Goal: Task Accomplishment & Management: Use online tool/utility

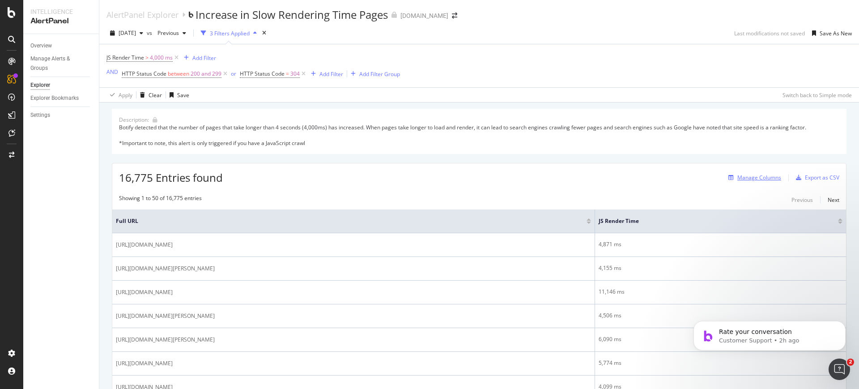
click at [759, 175] on div "Manage Columns" at bounding box center [759, 178] width 44 height 8
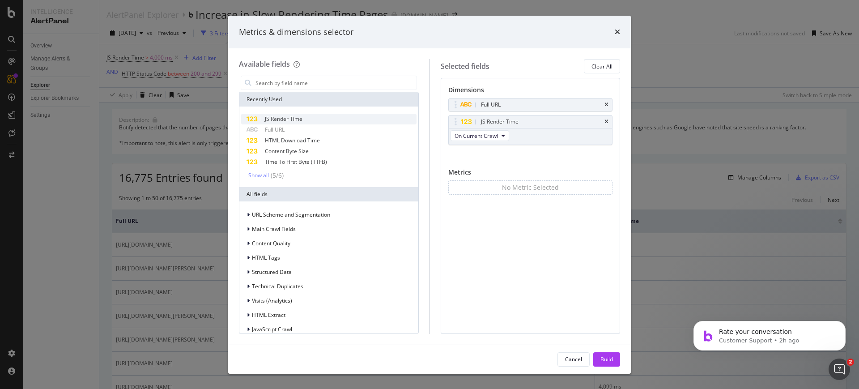
click at [325, 118] on div "JS Render Time" at bounding box center [328, 119] width 175 height 11
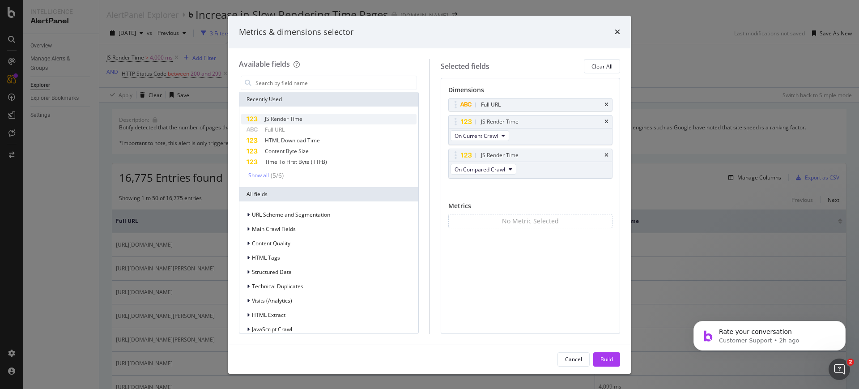
click at [325, 118] on div "JS Render Time" at bounding box center [328, 119] width 175 height 11
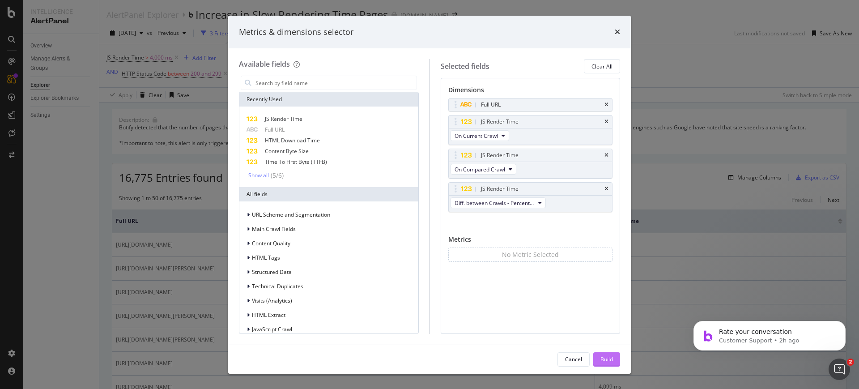
click at [600, 355] on button "Build" at bounding box center [606, 359] width 27 height 14
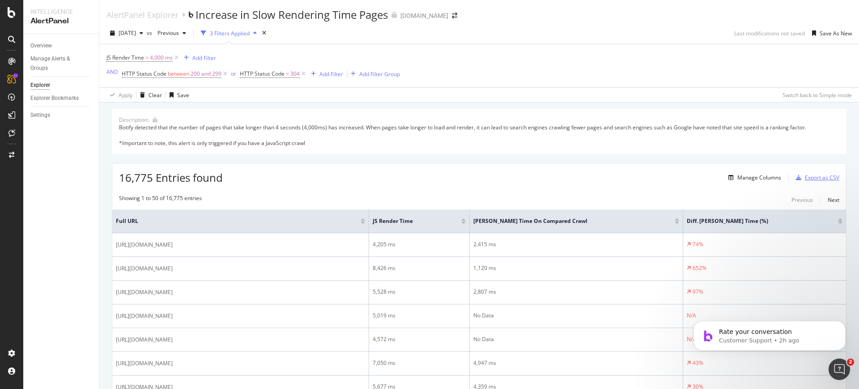
click at [797, 177] on icon "button" at bounding box center [798, 177] width 5 height 5
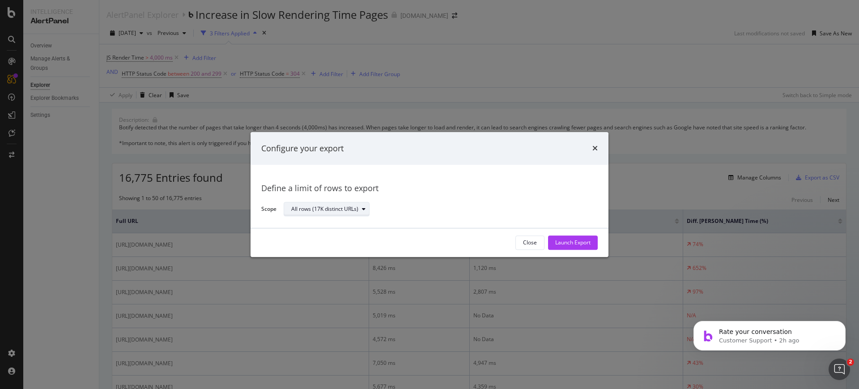
click at [332, 209] on div "All rows (17K distinct URLs)" at bounding box center [324, 209] width 67 height 5
click at [324, 237] on div "Define a limit" at bounding box center [311, 239] width 33 height 8
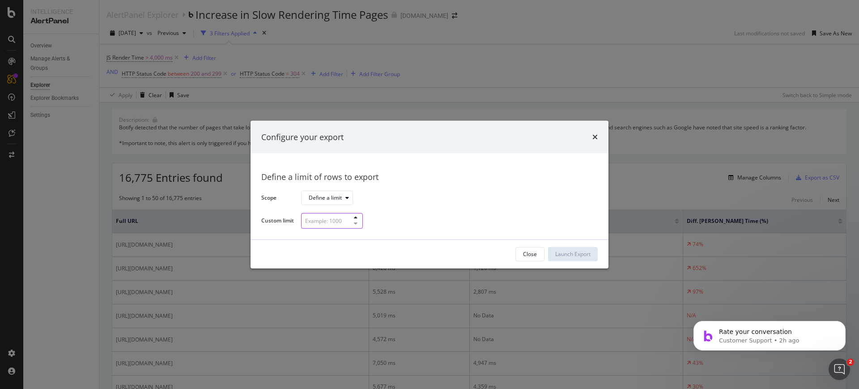
click at [318, 220] on input "modal" at bounding box center [332, 221] width 62 height 16
type input "54"
click at [589, 249] on div "Launch Export" at bounding box center [572, 253] width 35 height 13
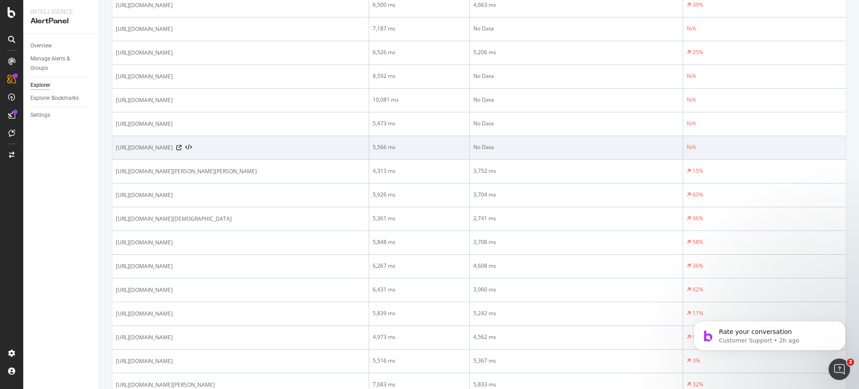
scroll to position [664, 0]
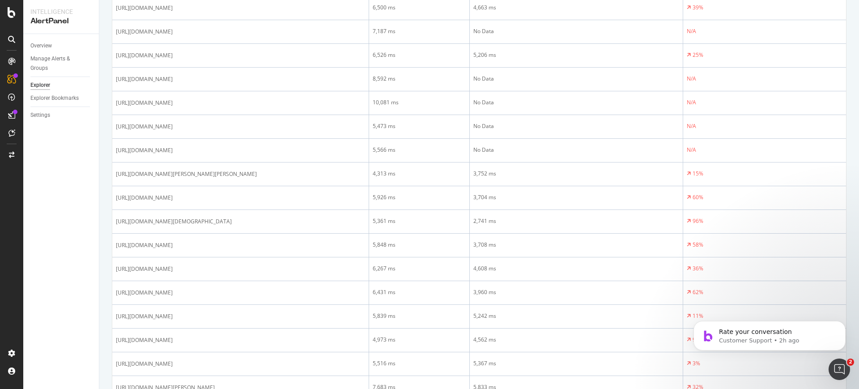
click at [91, 222] on div "Overview Manage Alerts & Groups Explorer Explorer Bookmarks Settings" at bounding box center [61, 211] width 76 height 355
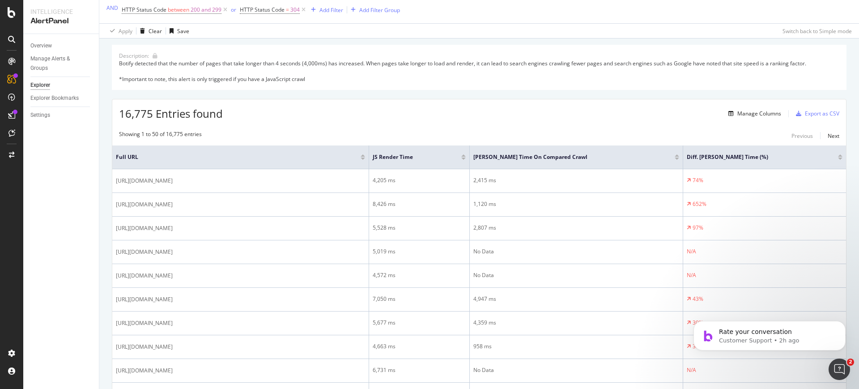
scroll to position [64, 0]
click at [838, 158] on div at bounding box center [840, 158] width 4 height 2
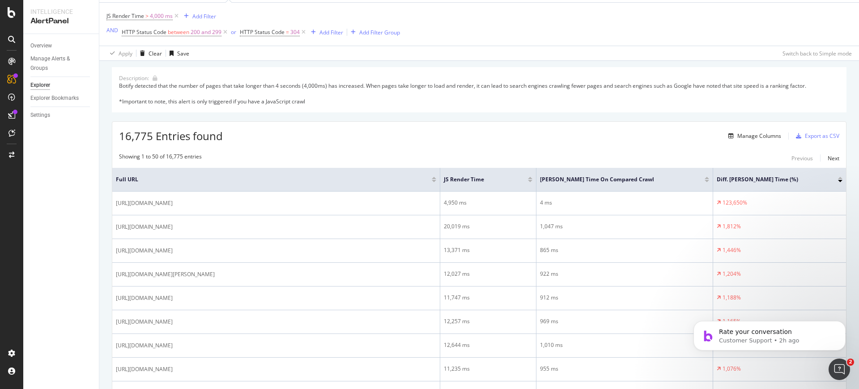
scroll to position [41, 0]
click at [808, 137] on div "Export as CSV" at bounding box center [822, 137] width 34 height 8
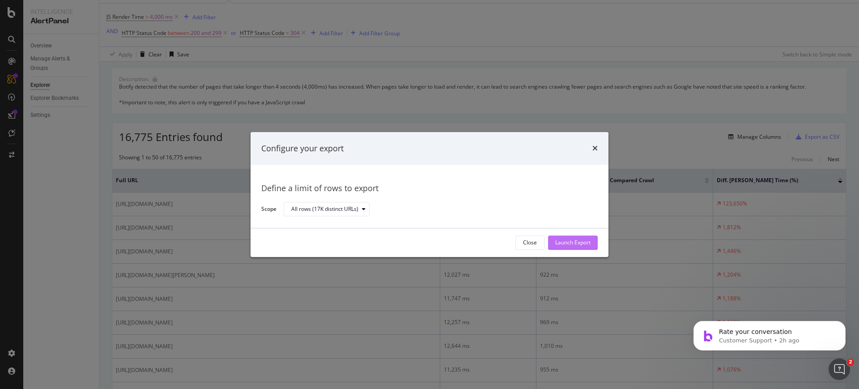
click at [561, 249] on button "Launch Export" at bounding box center [573, 242] width 50 height 14
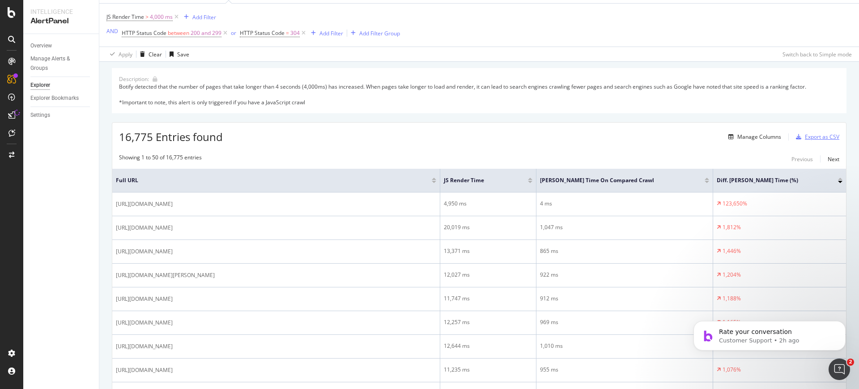
click at [821, 138] on div "Export as CSV" at bounding box center [822, 137] width 34 height 8
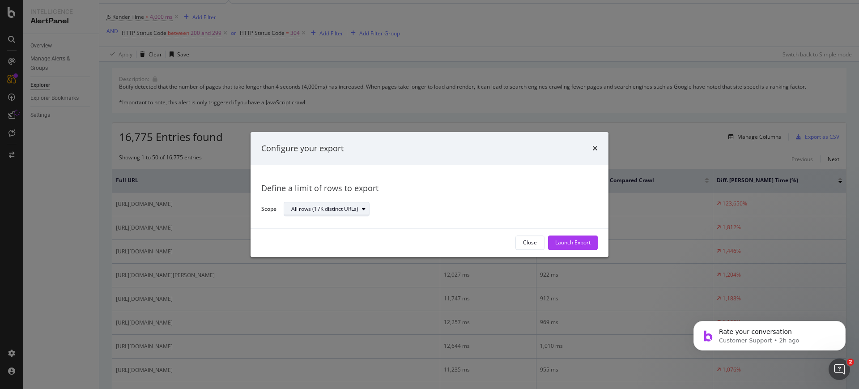
click at [360, 205] on div "All rows (17K distinct URLs)" at bounding box center [330, 209] width 78 height 13
click at [333, 236] on div "Define a limit" at bounding box center [331, 239] width 87 height 11
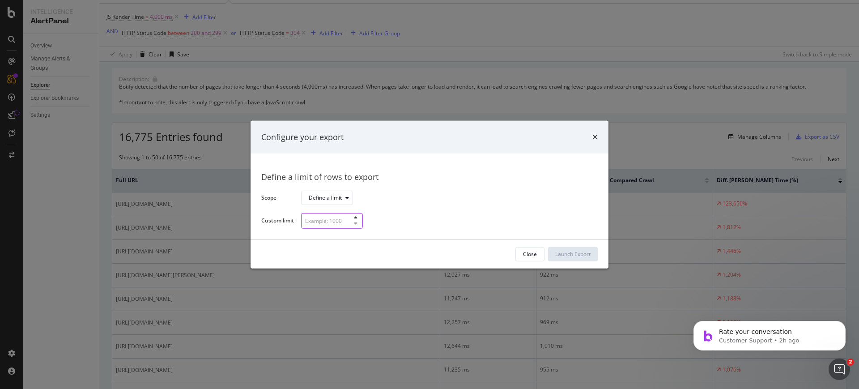
click at [330, 224] on input "modal" at bounding box center [332, 221] width 62 height 16
type input "54"
click at [588, 256] on div "Launch Export" at bounding box center [572, 254] width 35 height 8
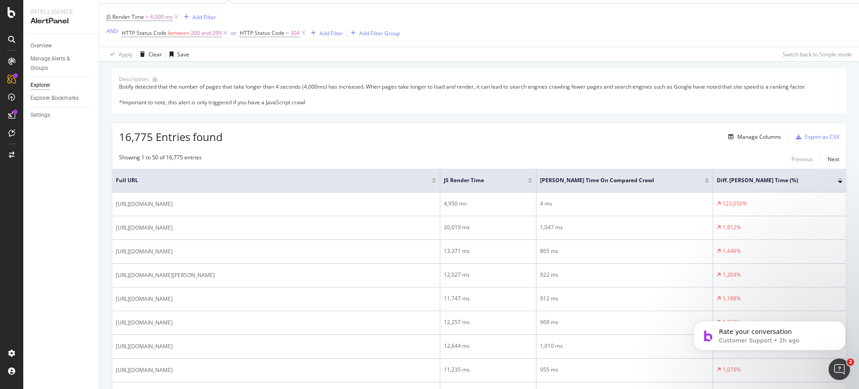
click at [51, 252] on div "Overview Manage Alerts & Groups Explorer Explorer Bookmarks Settings" at bounding box center [61, 211] width 76 height 355
click at [16, 15] on div at bounding box center [11, 12] width 21 height 11
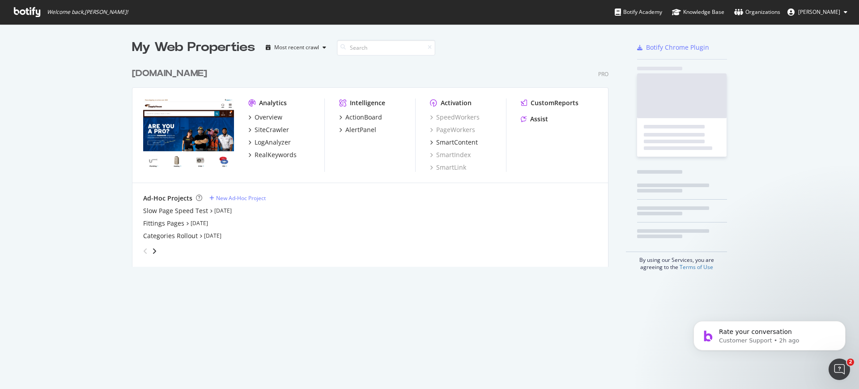
scroll to position [202, 479]
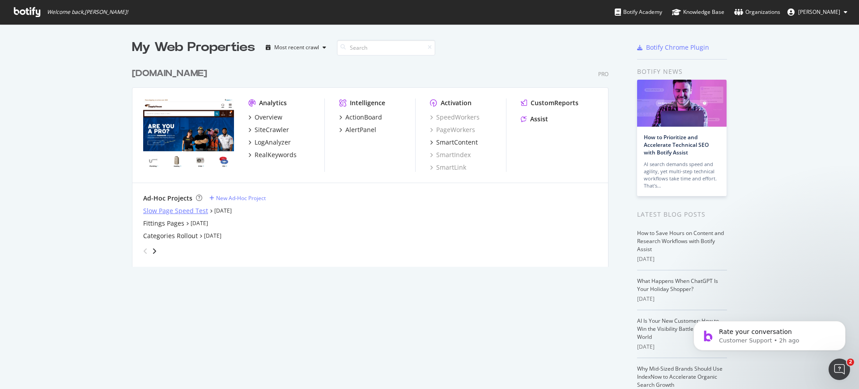
click at [188, 210] on div "Slow Page Speed Test" at bounding box center [175, 210] width 65 height 9
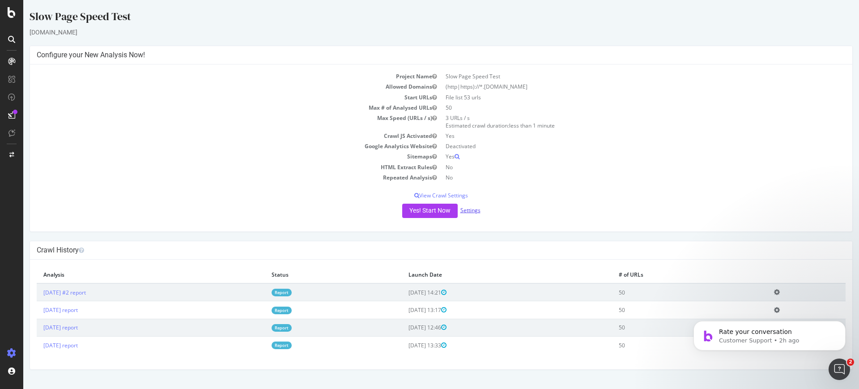
click at [476, 209] on link "Settings" at bounding box center [470, 210] width 20 height 8
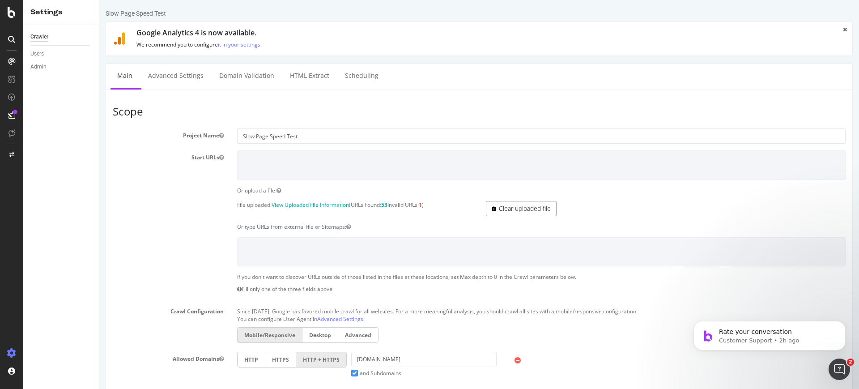
click at [494, 202] on link "Clear uploaded file" at bounding box center [521, 208] width 71 height 15
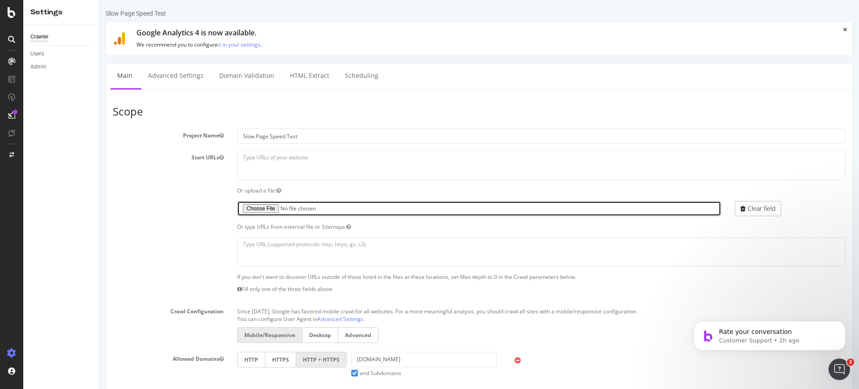
click at [273, 206] on input "file" at bounding box center [479, 208] width 484 height 15
type input "C:\fakepath\slow js render time- final.txt"
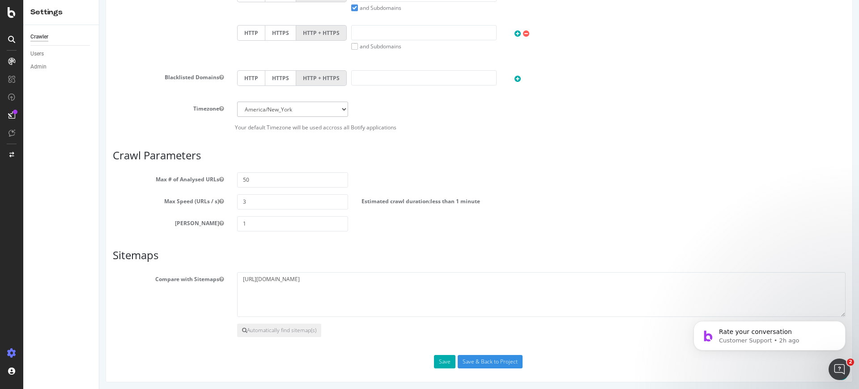
scroll to position [365, 0]
click at [443, 359] on button "Save" at bounding box center [444, 361] width 21 height 13
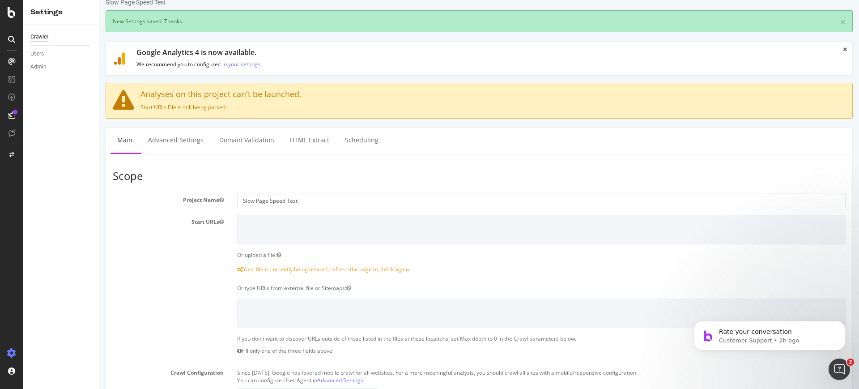
scroll to position [12, 0]
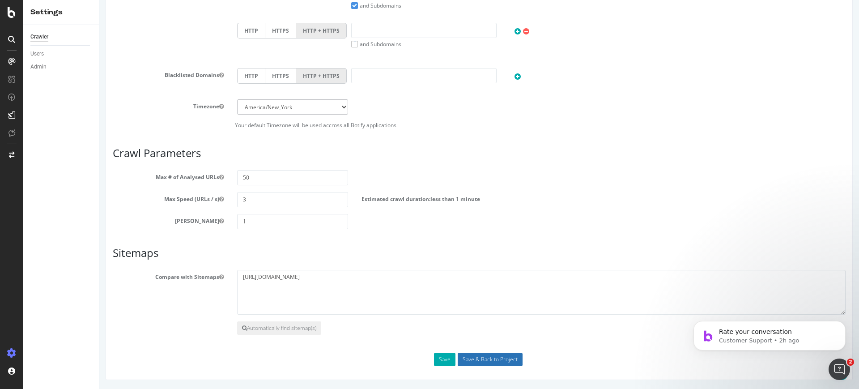
click at [473, 357] on input "Save & Back to Project" at bounding box center [490, 359] width 65 height 13
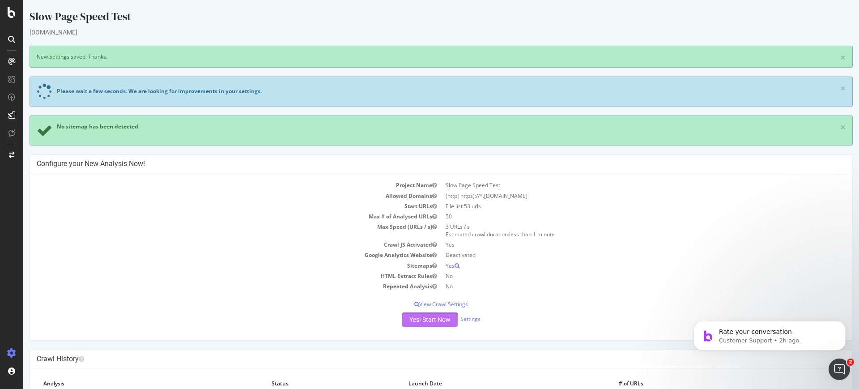
scroll to position [65, 0]
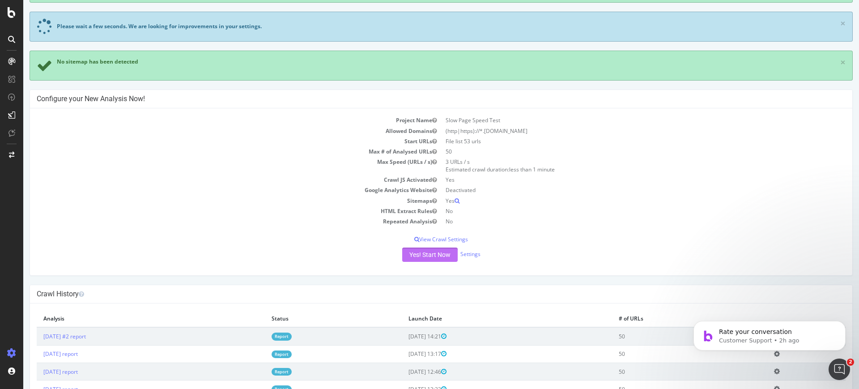
click at [426, 318] on div "Slow Page Speed Test [DOMAIN_NAME] × New Settings saved. Thanks. Please wait a …" at bounding box center [441, 179] width 836 height 470
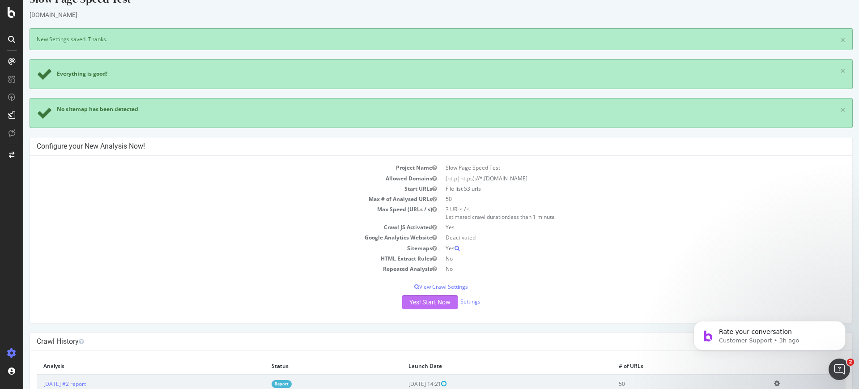
scroll to position [0, 0]
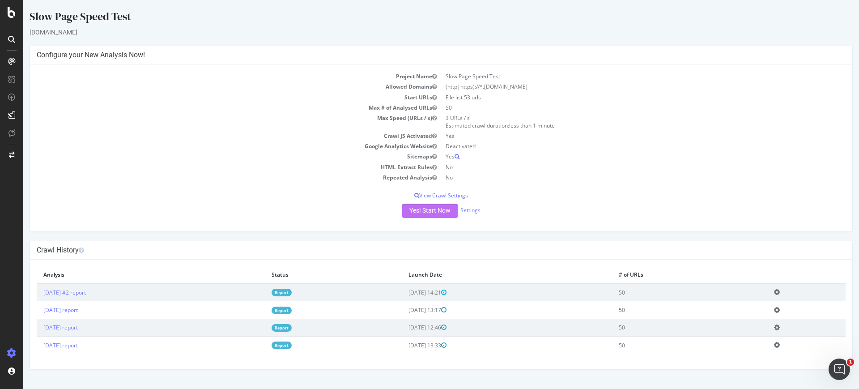
click at [419, 210] on button "Yes! Start Now" at bounding box center [429, 211] width 55 height 14
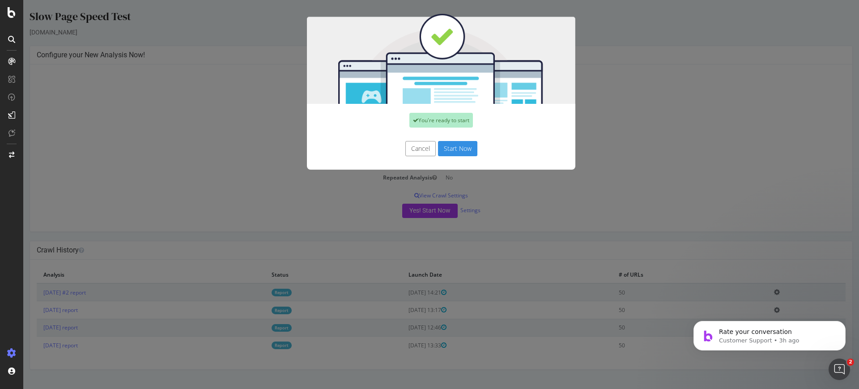
click at [450, 146] on button "Start Now" at bounding box center [457, 148] width 39 height 15
